Goal: Task Accomplishment & Management: Manage account settings

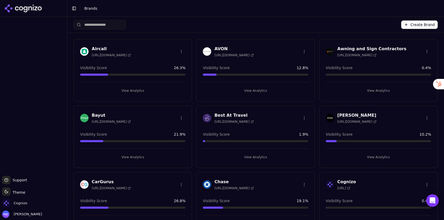
click at [118, 25] on input "search" at bounding box center [99, 24] width 52 height 9
click at [34, 200] on div "Cognizo" at bounding box center [33, 204] width 63 height 10
click at [25, 203] on span "Cognizo" at bounding box center [21, 203] width 14 height 5
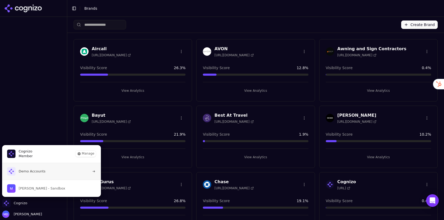
click at [31, 175] on span "Demo Accounts" at bounding box center [26, 171] width 38 height 8
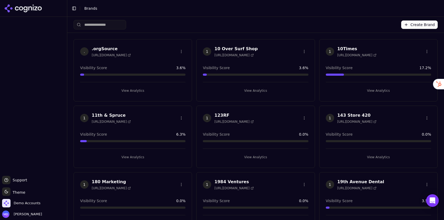
click at [117, 27] on input "search" at bounding box center [99, 24] width 52 height 9
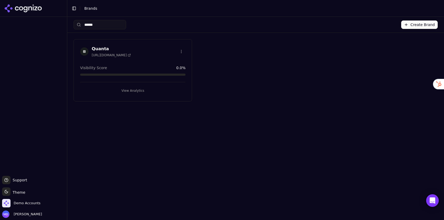
type input "******"
click at [138, 91] on button "View Analytics" at bounding box center [132, 90] width 105 height 8
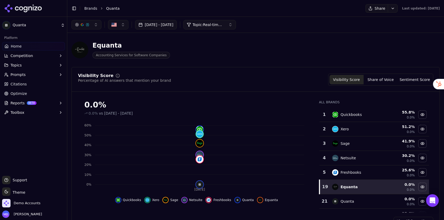
click at [23, 77] on button "Prompts" at bounding box center [33, 74] width 63 height 8
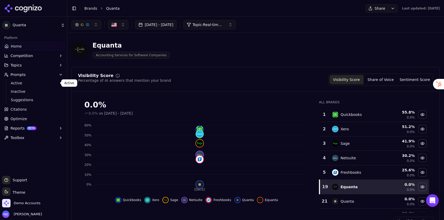
click at [23, 84] on span "Active" at bounding box center [34, 82] width 46 height 5
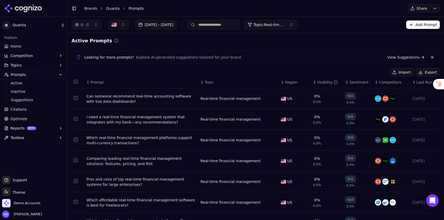
click at [94, 12] on header "Toggle Sidebar Brands Quanta Prompts Share" at bounding box center [255, 8] width 376 height 17
click at [92, 10] on link "Brands" at bounding box center [90, 8] width 13 height 4
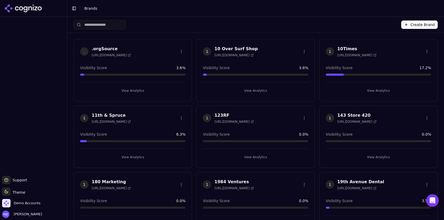
click at [99, 29] on input "search" at bounding box center [99, 24] width 52 height 9
click at [97, 25] on input "search" at bounding box center [99, 24] width 52 height 9
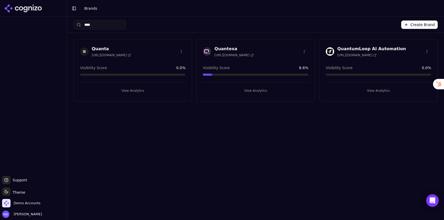
type input "****"
click at [182, 51] on html "Support Support Toggle theme Theme Demo Accounts [PERSON_NAME] Toggle Sidebar B…" at bounding box center [222, 110] width 444 height 220
click at [173, 62] on div "Edit Brand" at bounding box center [168, 62] width 31 height 8
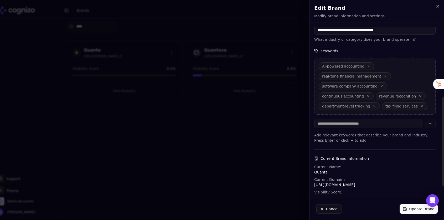
scroll to position [142, 0]
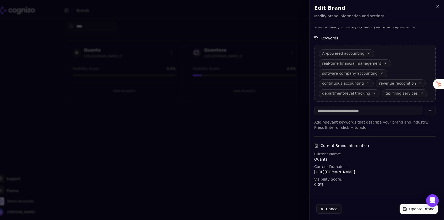
click at [410, 210] on button "Update Brand" at bounding box center [418, 208] width 38 height 9
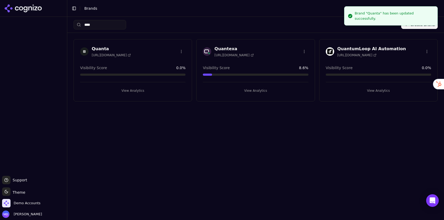
click at [136, 87] on button "View Analytics" at bounding box center [132, 90] width 105 height 8
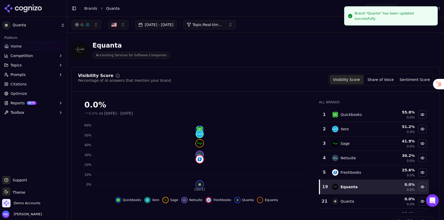
click at [33, 76] on button "Prompts" at bounding box center [33, 74] width 63 height 8
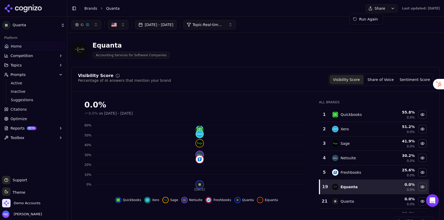
click at [378, 8] on html "Quanta Platform Home Competition Topics Prompts Active Inactive Suggestions Cit…" at bounding box center [222, 110] width 444 height 220
click at [372, 20] on div "Run Again" at bounding box center [365, 19] width 31 height 8
